Goal: Task Accomplishment & Management: Complete application form

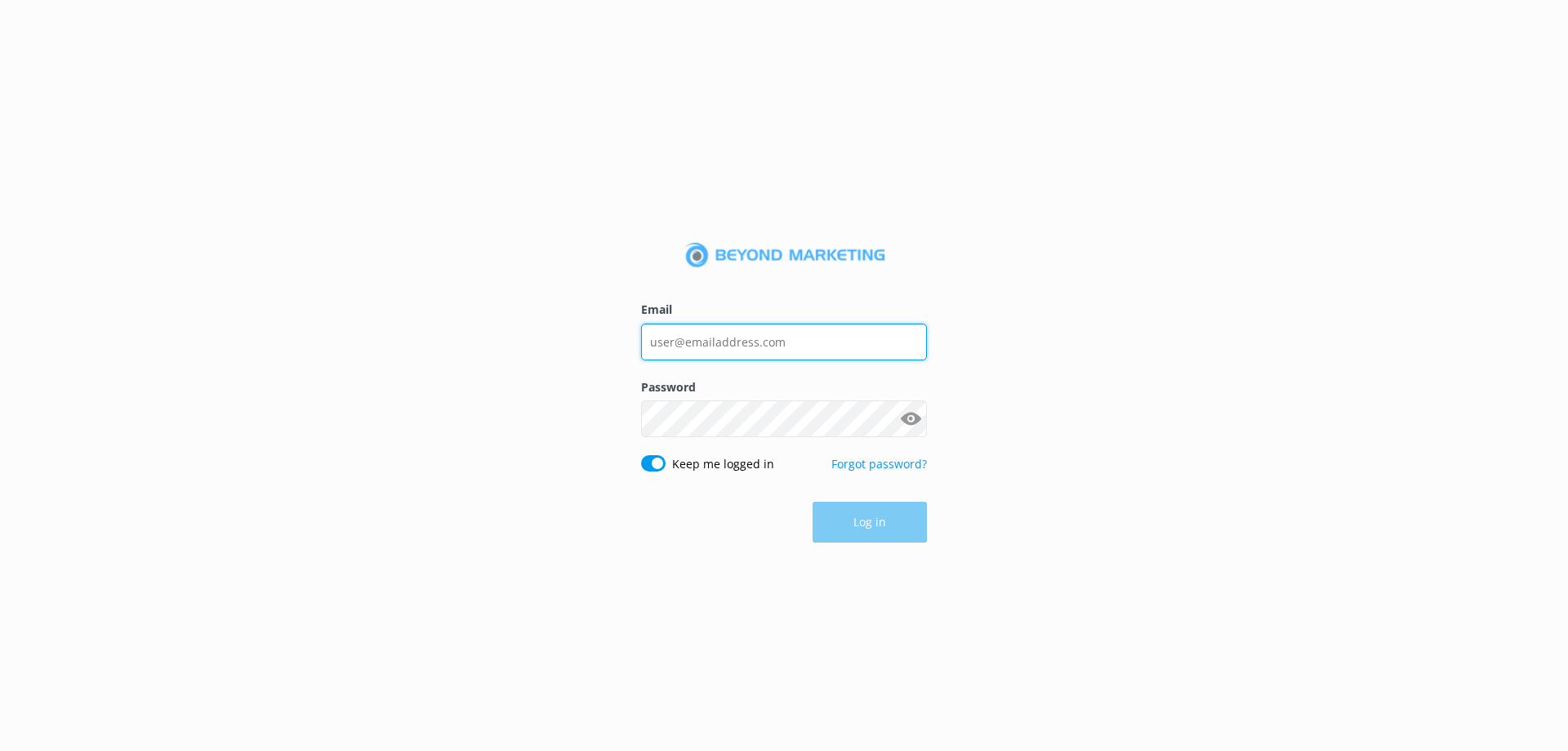
type input "Lauren@skydivecity.com"
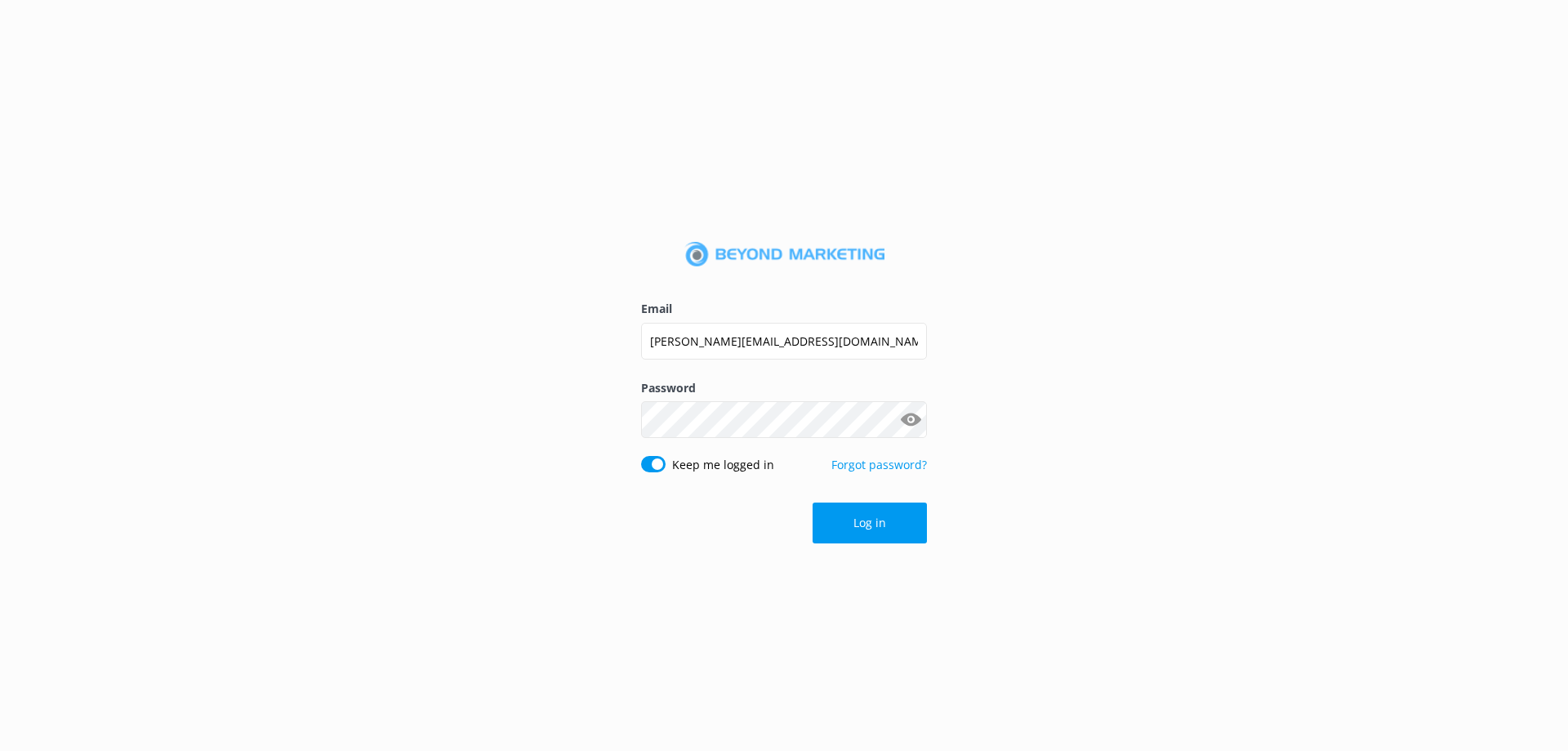
click at [864, 525] on div "Log in" at bounding box center [784, 523] width 286 height 41
click at [864, 525] on button "Log in" at bounding box center [869, 523] width 114 height 41
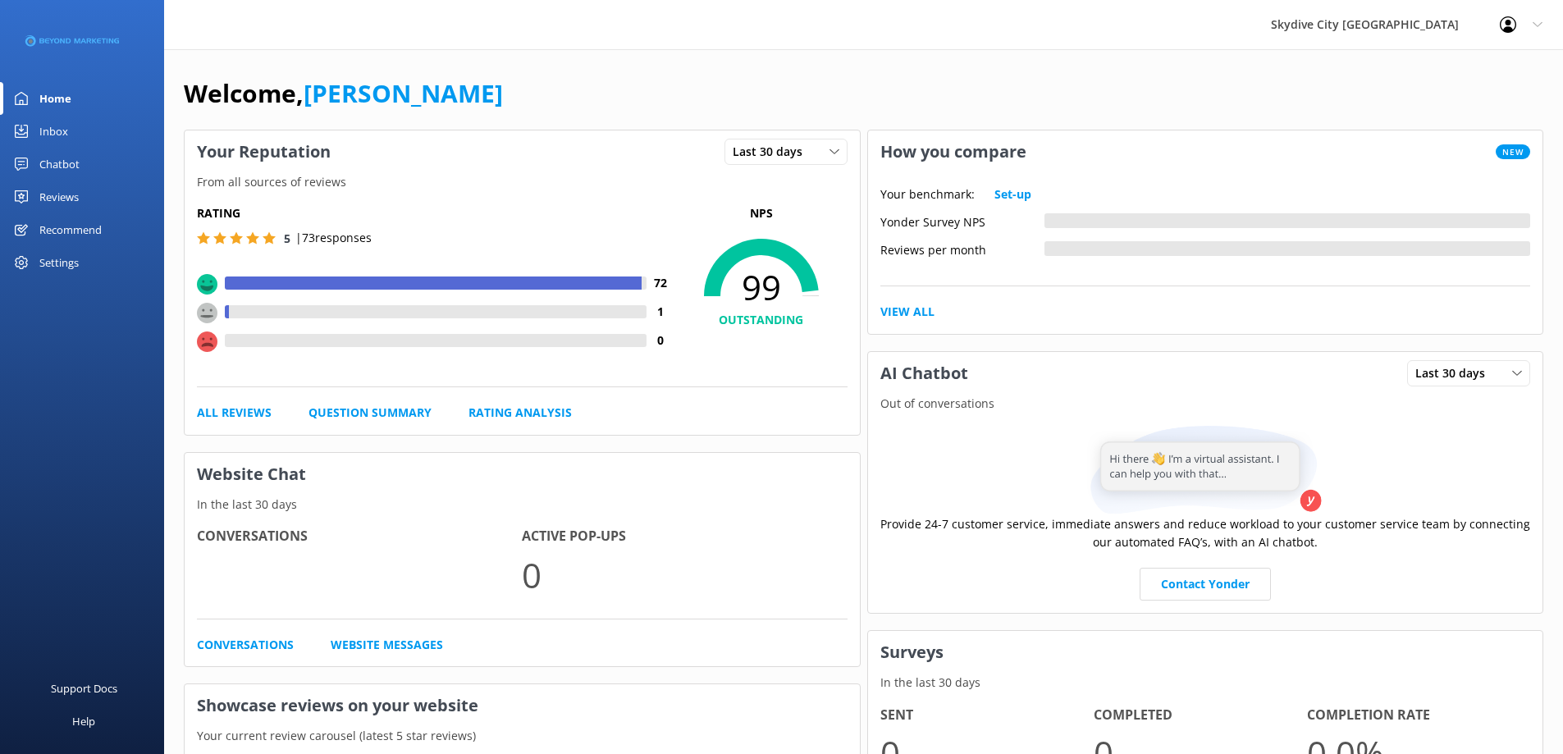
click at [102, 198] on link "Reviews" at bounding box center [82, 196] width 164 height 33
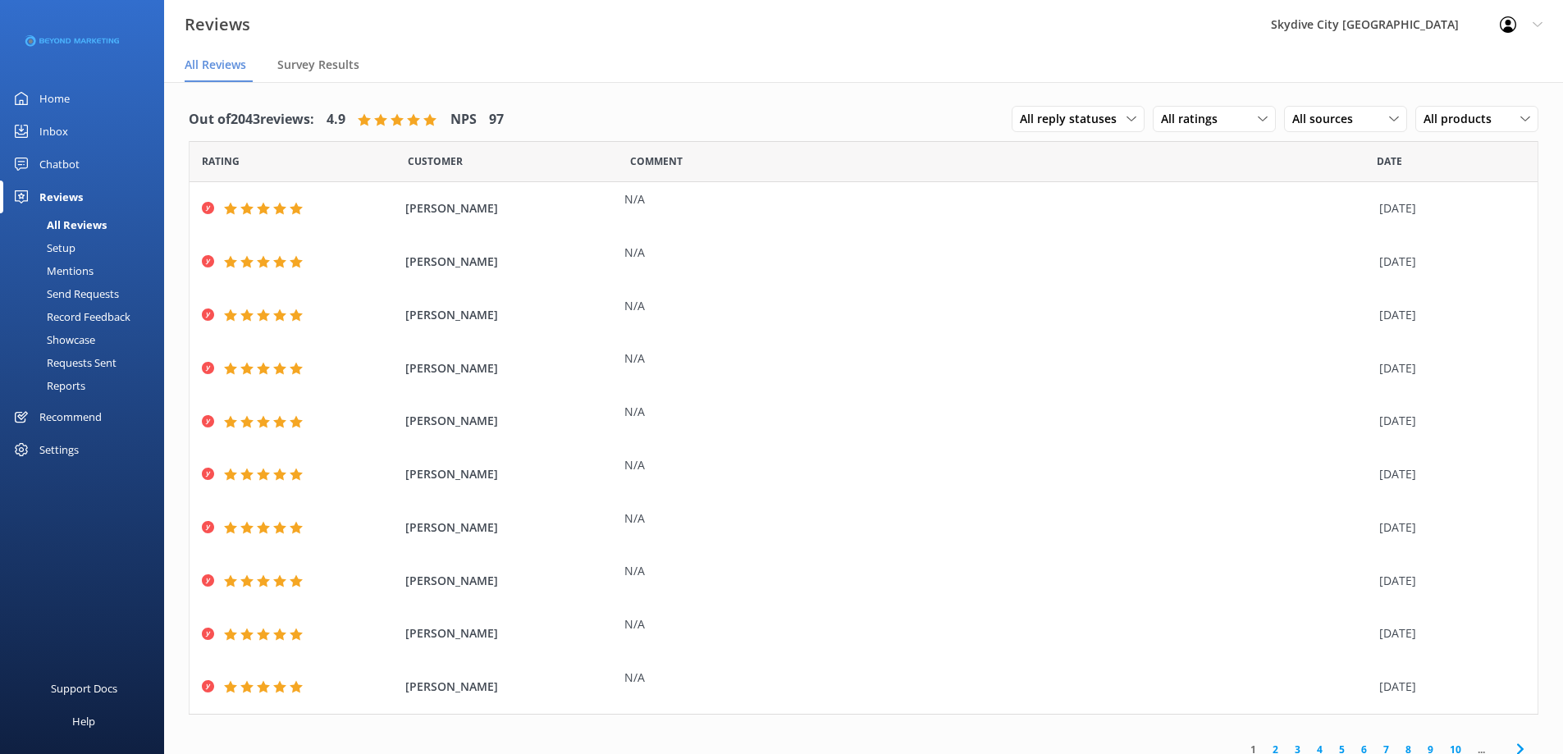
click at [92, 295] on div "Send Requests" at bounding box center [64, 293] width 109 height 23
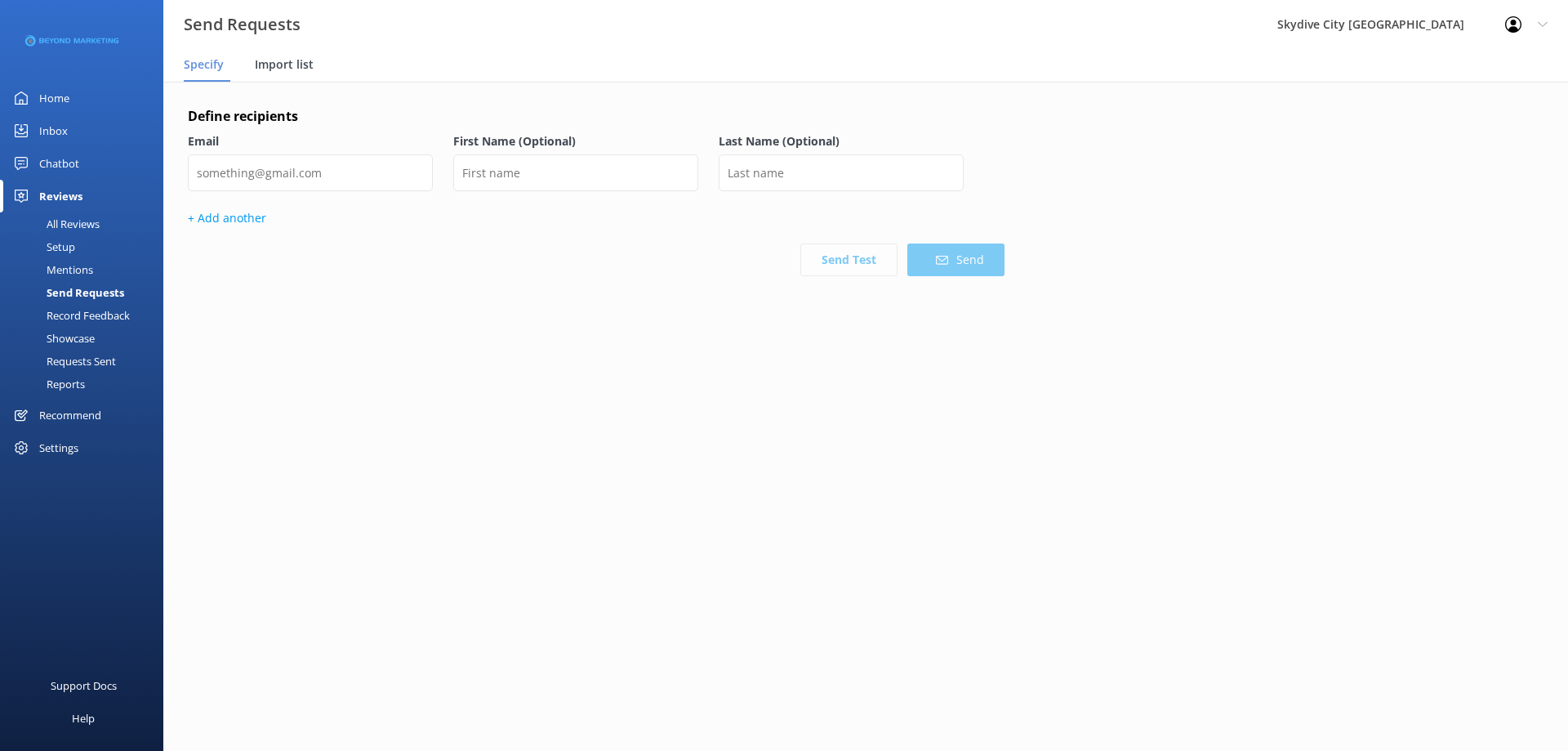
click at [300, 64] on span "Import list" at bounding box center [284, 65] width 59 height 16
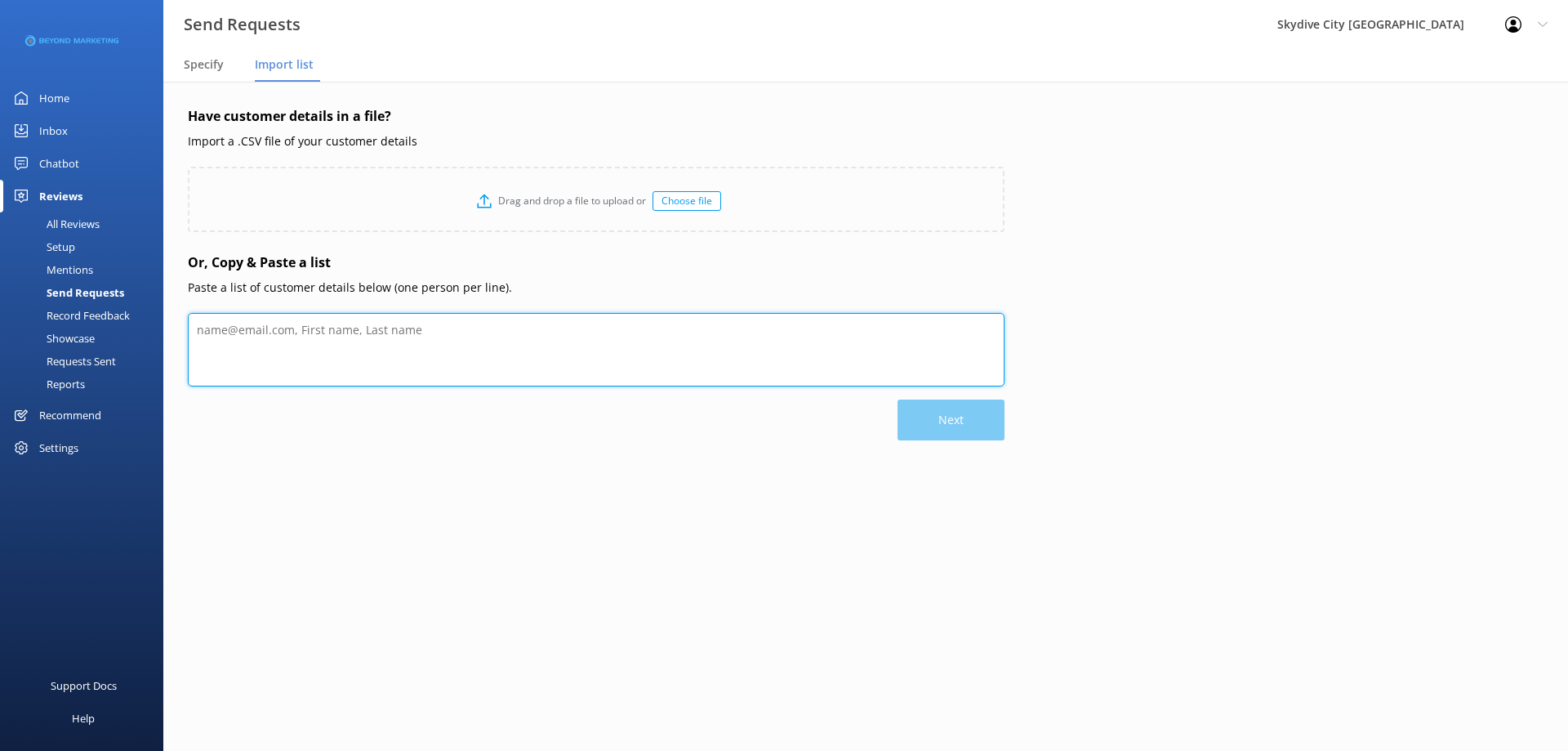
click at [327, 330] on textarea at bounding box center [596, 350] width 816 height 74
paste textarea "Mike Koess mkoess@pasco.k12.fl.us Zachary Pillar zachpillar2@gmail.com Sean Kul…"
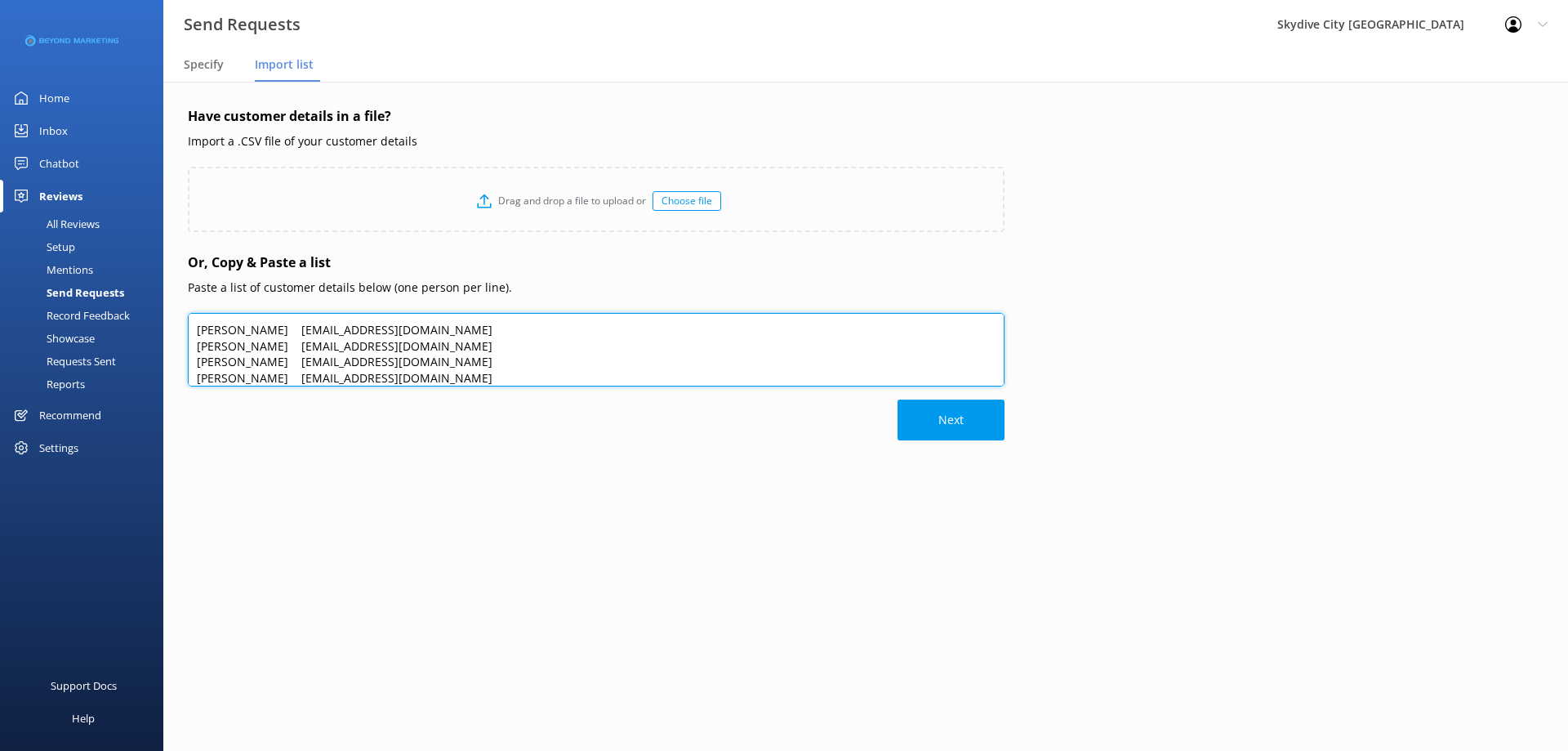
scroll to position [80, 0]
type textarea "Mike Koess mkoess@pasco.k12.fl.us Zachary Pillar zachpillar2@gmail.com Sean Kul…"
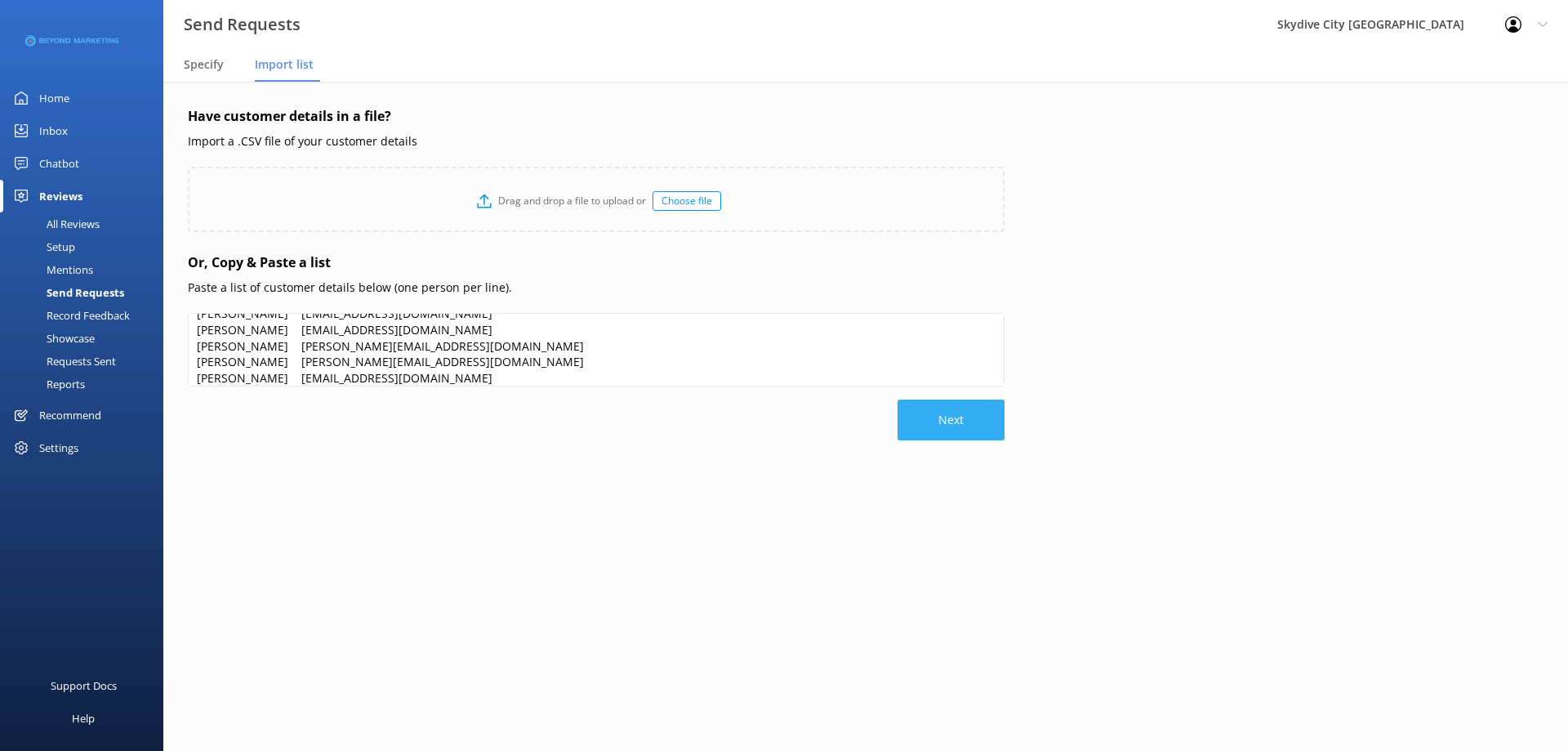
click at [940, 425] on button "Next" at bounding box center [951, 419] width 107 height 41
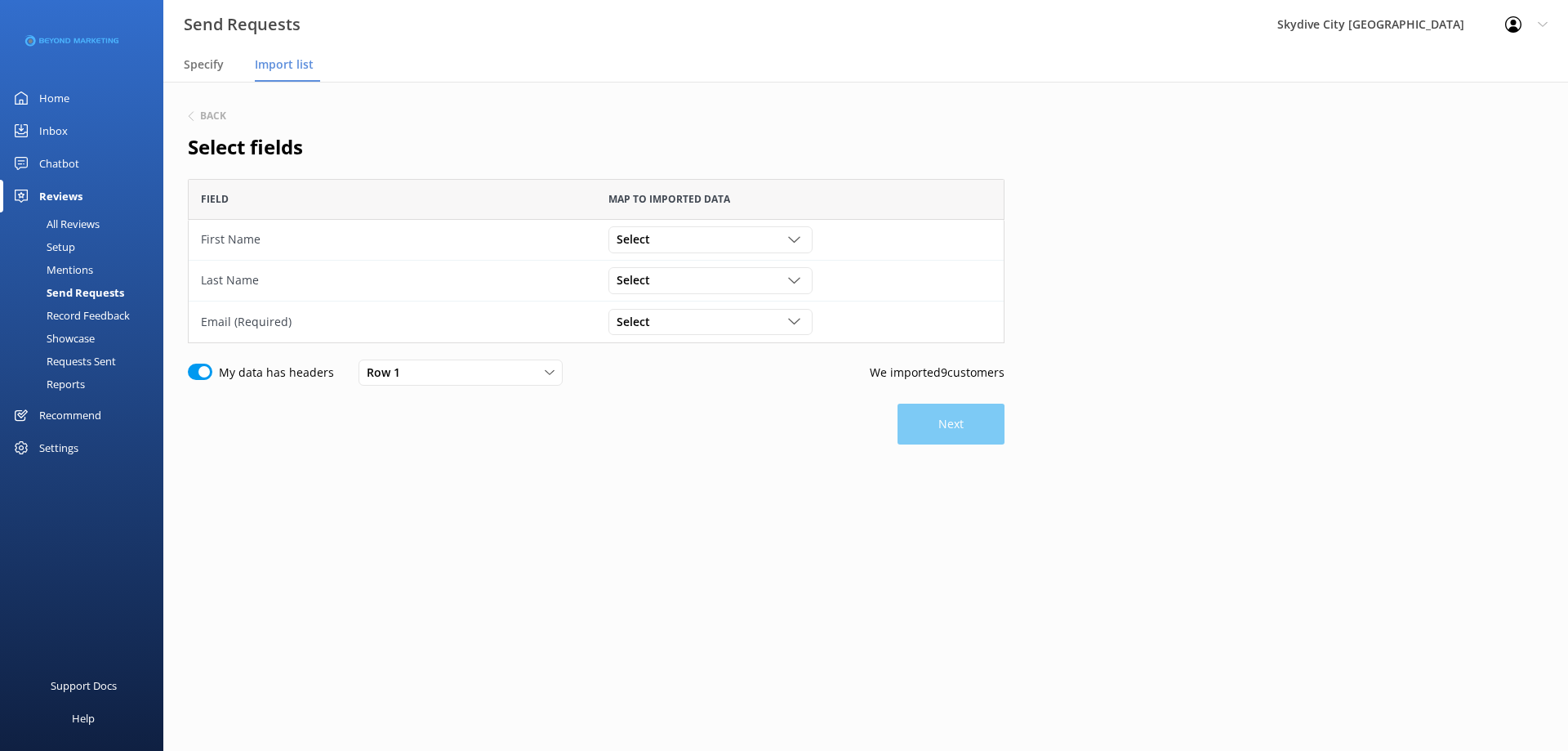
scroll to position [152, 804]
click at [739, 241] on div "Select" at bounding box center [710, 239] width 196 height 18
click at [699, 280] on link "Mike" at bounding box center [710, 273] width 202 height 33
click at [693, 284] on div "Select" at bounding box center [710, 280] width 196 height 18
click at [691, 345] on link "Koess" at bounding box center [710, 347] width 202 height 33
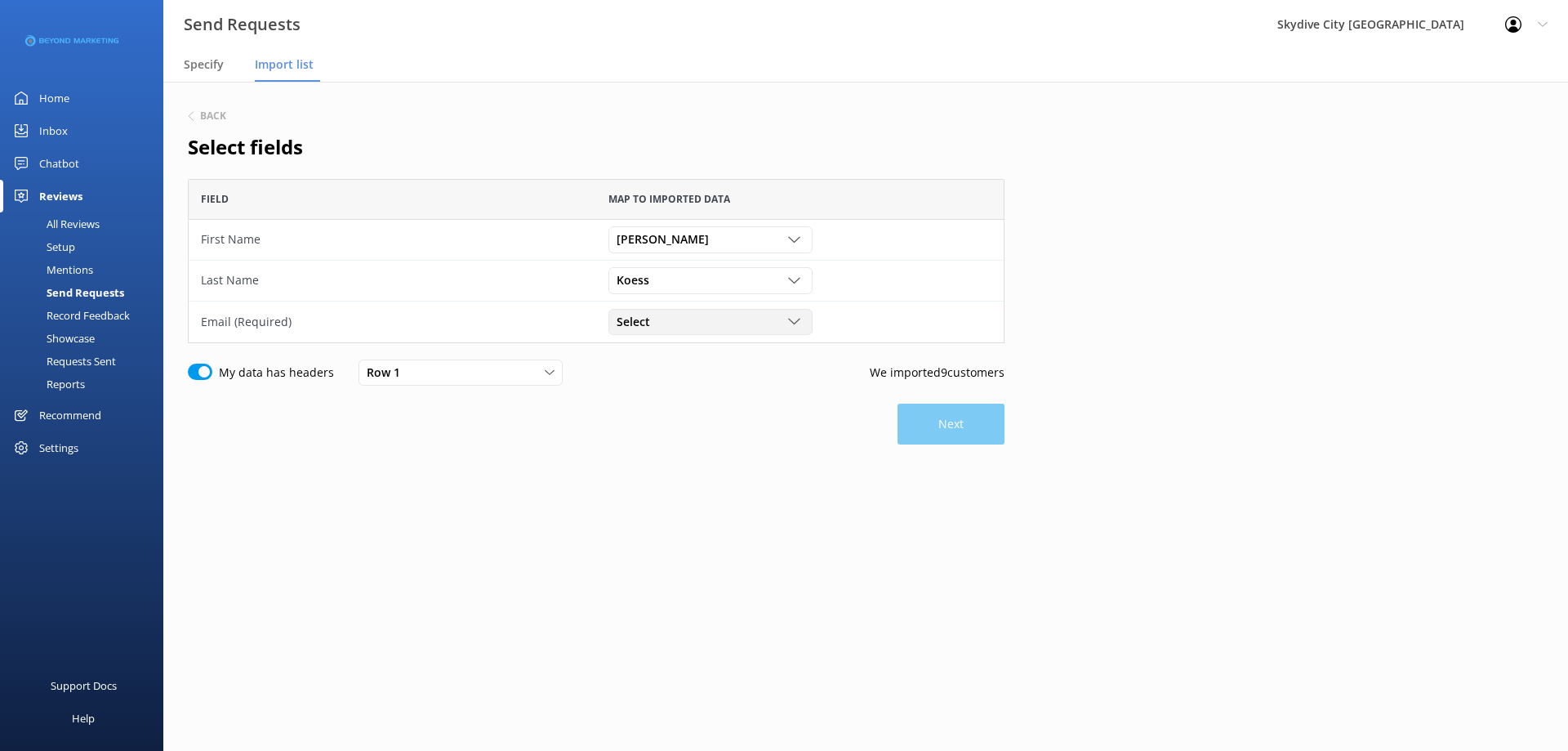
click at [688, 328] on div "Select" at bounding box center [710, 322] width 196 height 18
click at [687, 413] on div "mkoess@pasco.k12.fl.us" at bounding box center [700, 421] width 166 height 16
click at [898, 423] on button "Next" at bounding box center [951, 423] width 107 height 41
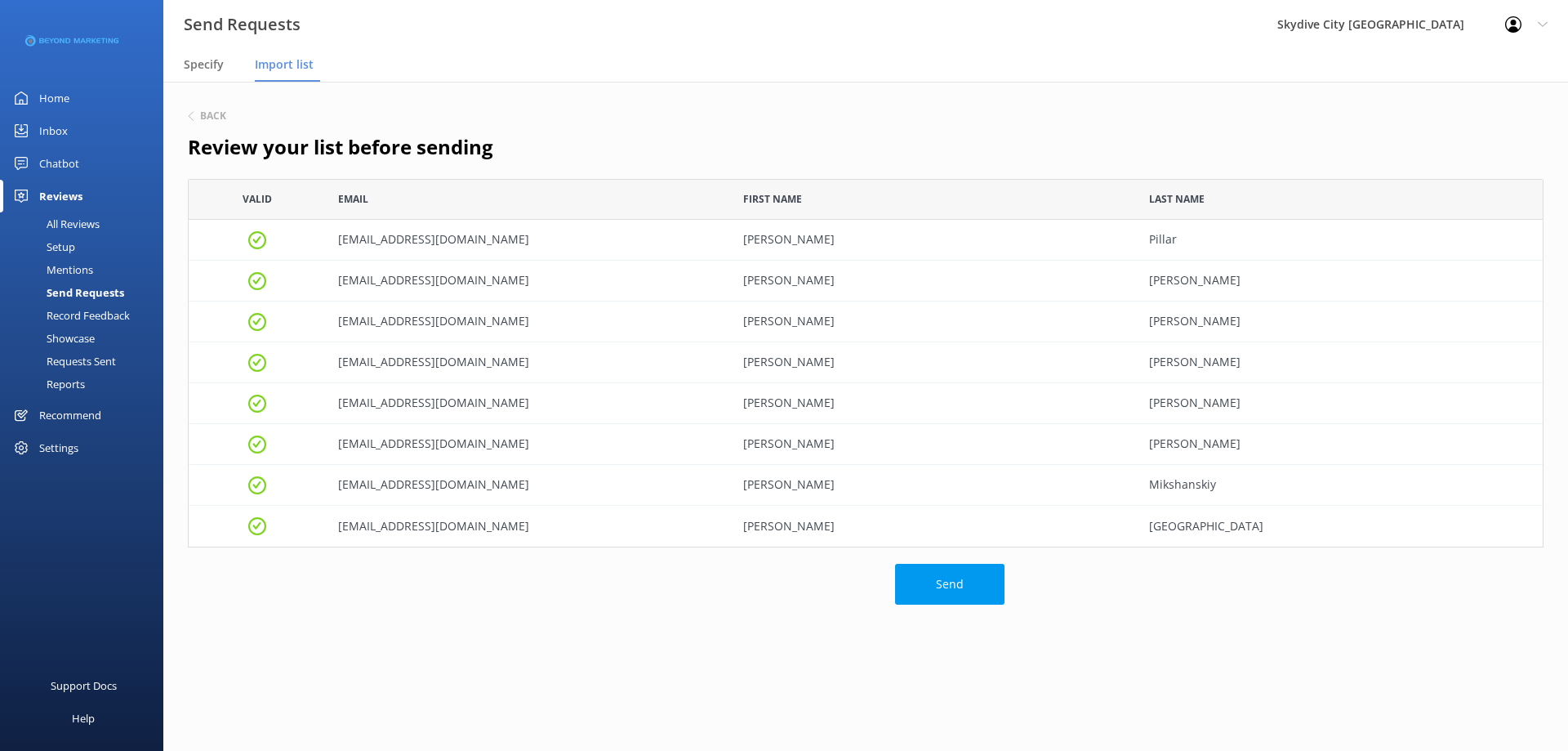
scroll to position [357, 1343]
click at [948, 573] on button "Send" at bounding box center [950, 584] width 110 height 41
